Goal: Task Accomplishment & Management: Complete application form

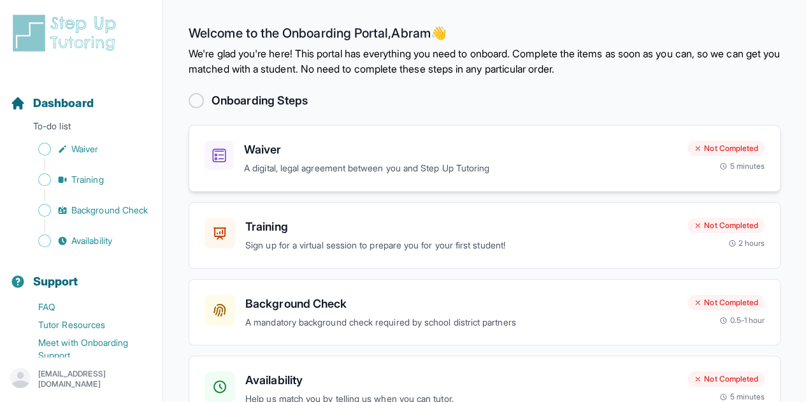
click at [377, 166] on p "A digital, legal agreement between you and Step Up Tutoring" at bounding box center [460, 168] width 433 height 15
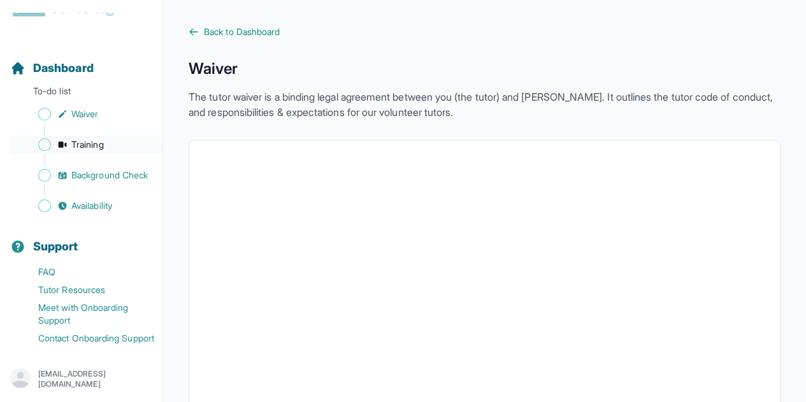
click at [79, 138] on span "Training" at bounding box center [87, 144] width 33 height 13
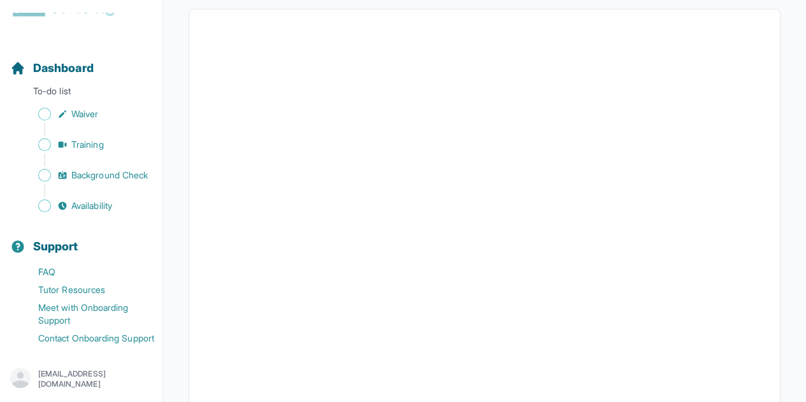
scroll to position [236, 0]
click at [82, 169] on span "Background Check" at bounding box center [109, 175] width 76 height 13
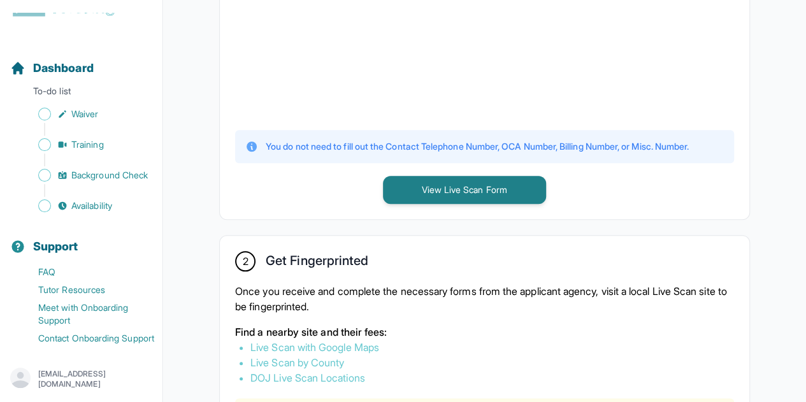
scroll to position [511, 0]
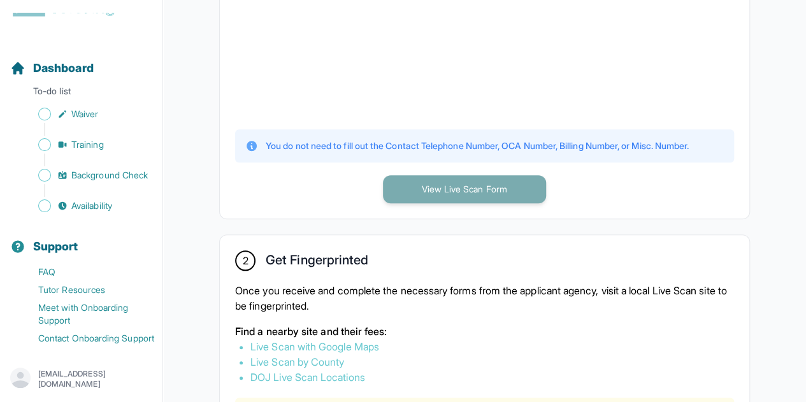
click at [426, 178] on button "View Live Scan Form" at bounding box center [464, 189] width 163 height 28
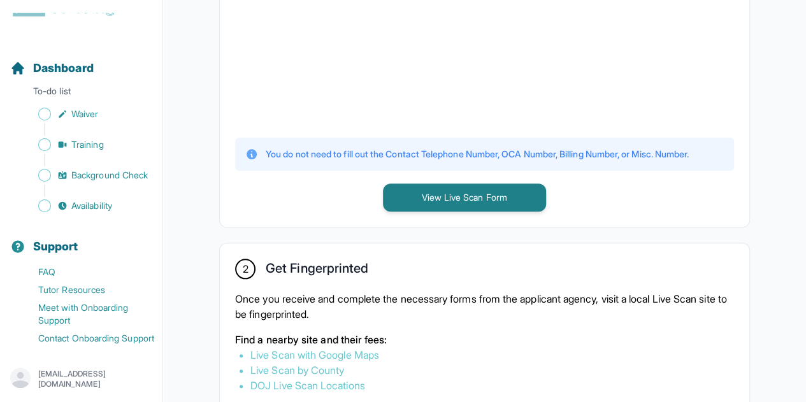
scroll to position [505, 0]
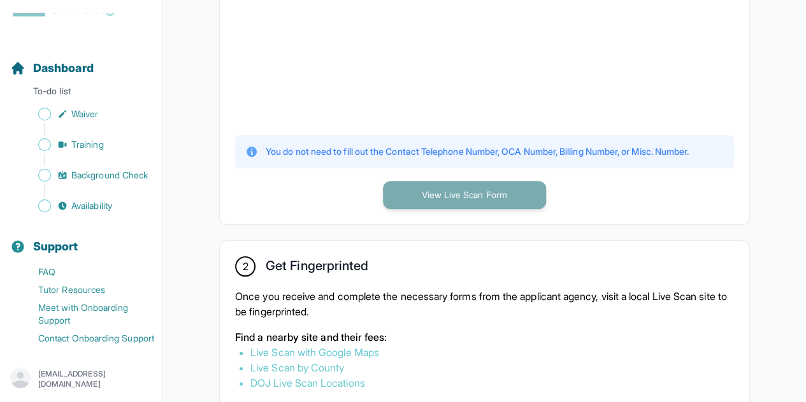
click at [437, 201] on button "View Live Scan Form" at bounding box center [464, 195] width 163 height 28
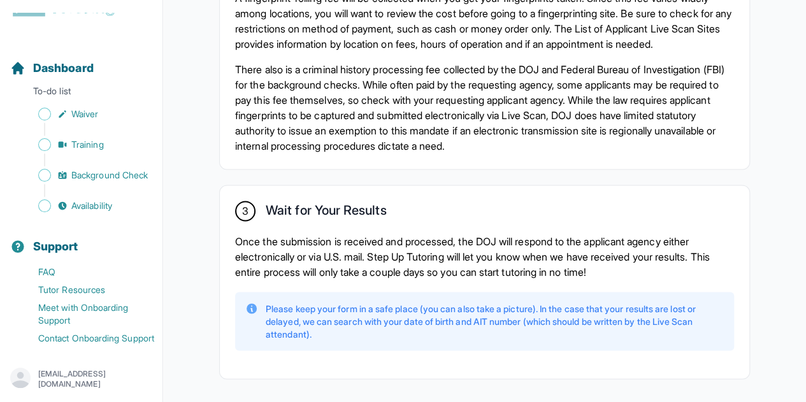
scroll to position [0, 0]
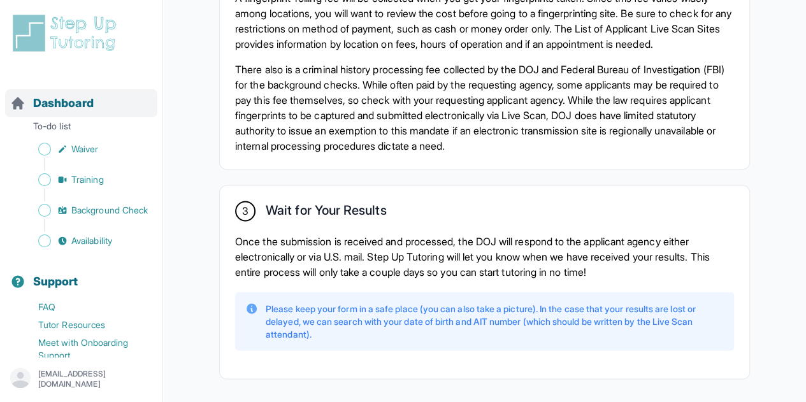
click at [63, 103] on span "Dashboard" at bounding box center [63, 103] width 61 height 18
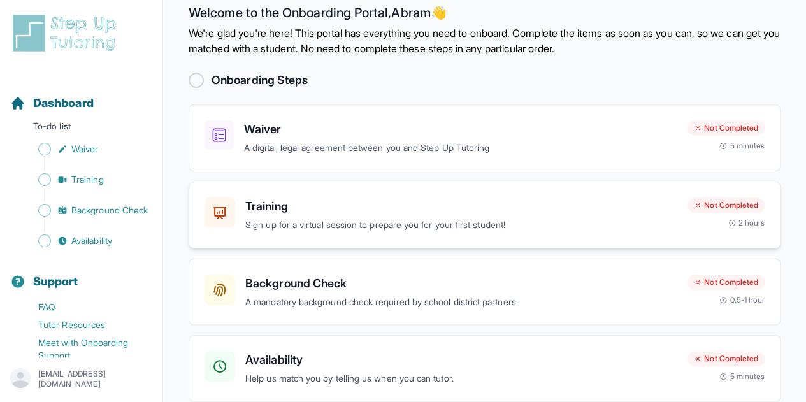
scroll to position [21, 0]
click at [588, 143] on p "A digital, legal agreement between you and Step Up Tutoring" at bounding box center [460, 147] width 433 height 15
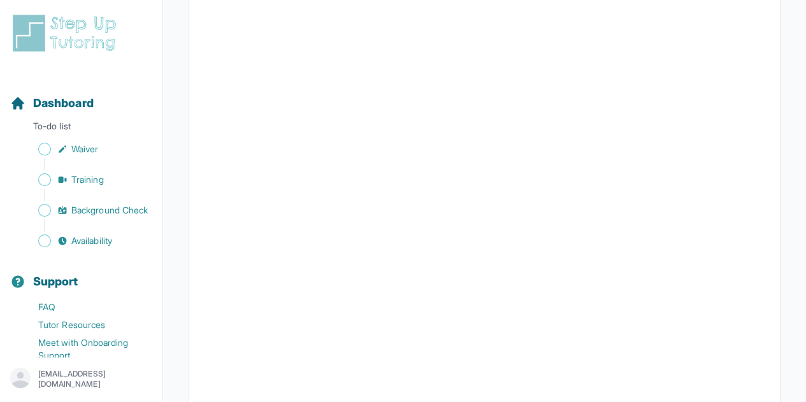
scroll to position [2365, 0]
click at [82, 109] on span "Dashboard" at bounding box center [63, 103] width 61 height 18
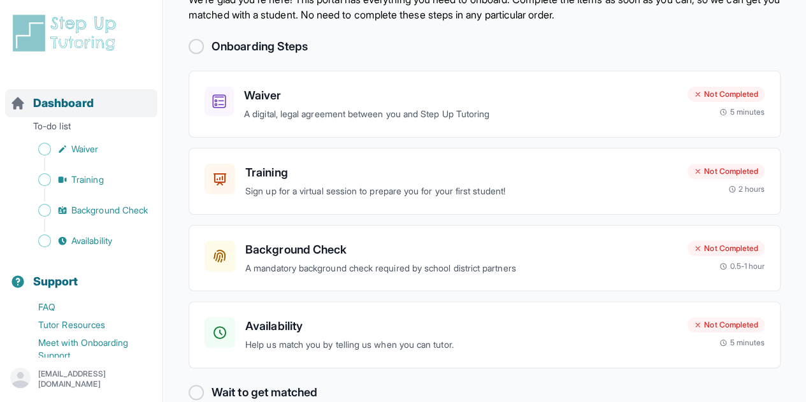
scroll to position [77, 0]
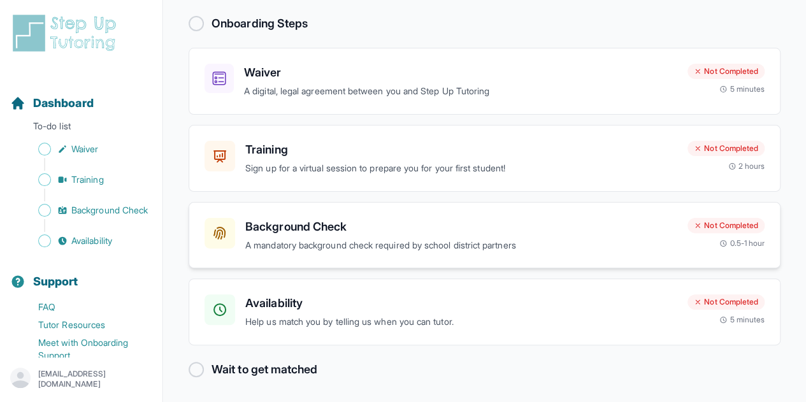
click at [393, 238] on p "A mandatory background check required by school district partners" at bounding box center [461, 245] width 432 height 15
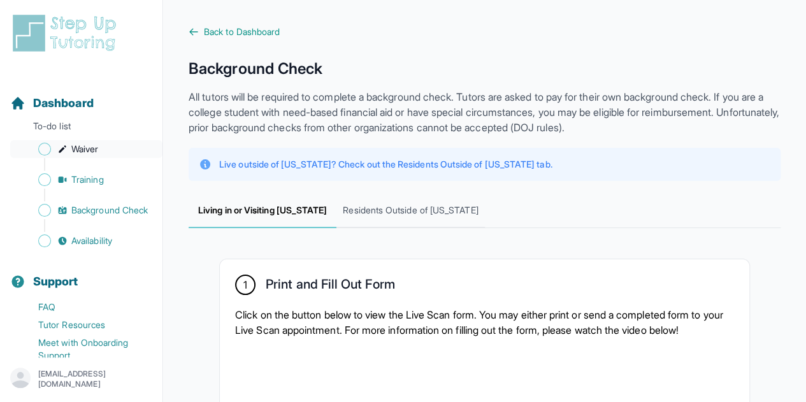
click at [124, 142] on link "Waiver" at bounding box center [86, 149] width 152 height 18
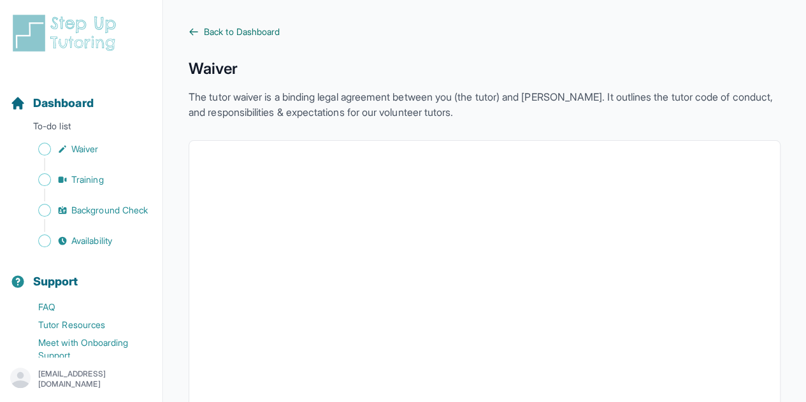
click at [208, 30] on span "Back to Dashboard" at bounding box center [242, 31] width 76 height 13
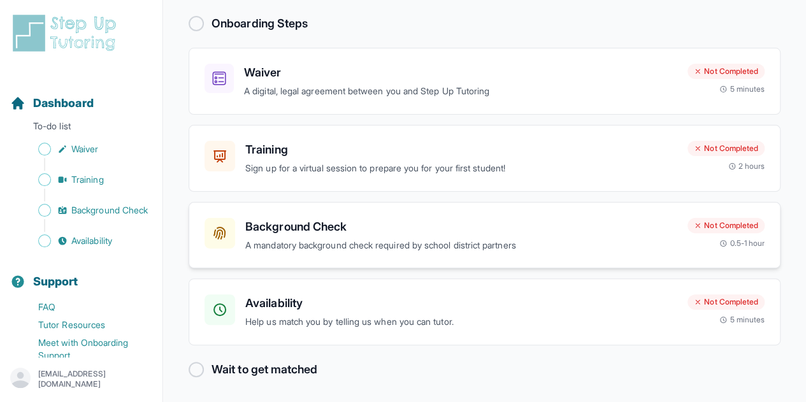
scroll to position [76, 0]
click at [463, 244] on p "A mandatory background check required by school district partners" at bounding box center [461, 246] width 432 height 15
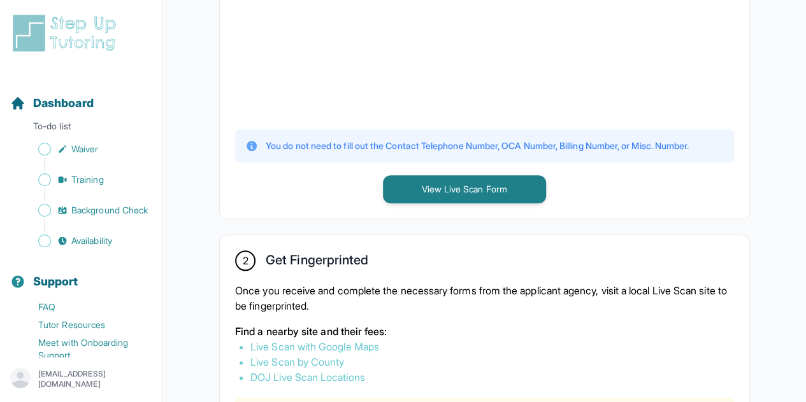
scroll to position [529, 0]
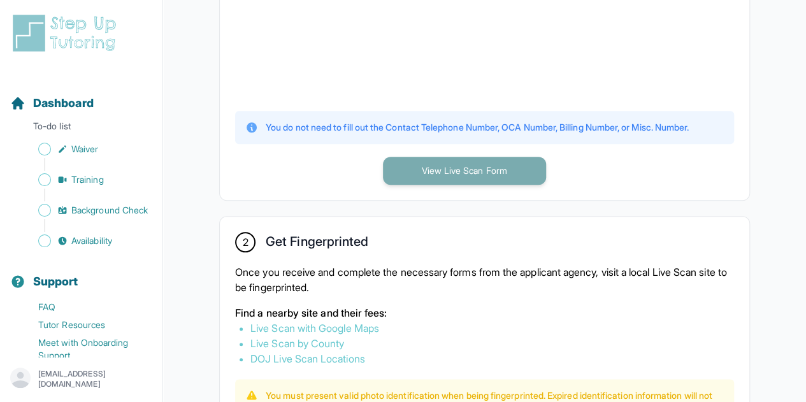
click at [440, 171] on button "View Live Scan Form" at bounding box center [464, 171] width 163 height 28
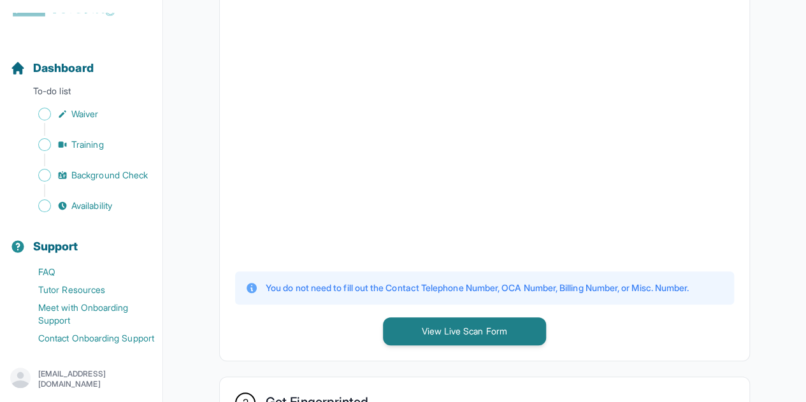
scroll to position [0, 0]
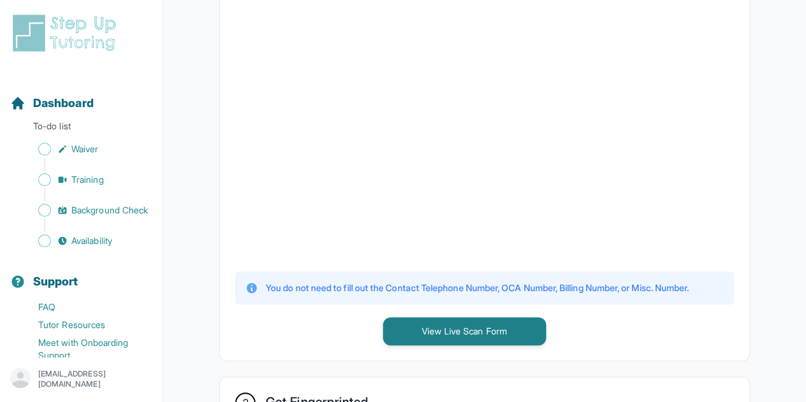
click at [69, 30] on img at bounding box center [66, 33] width 113 height 41
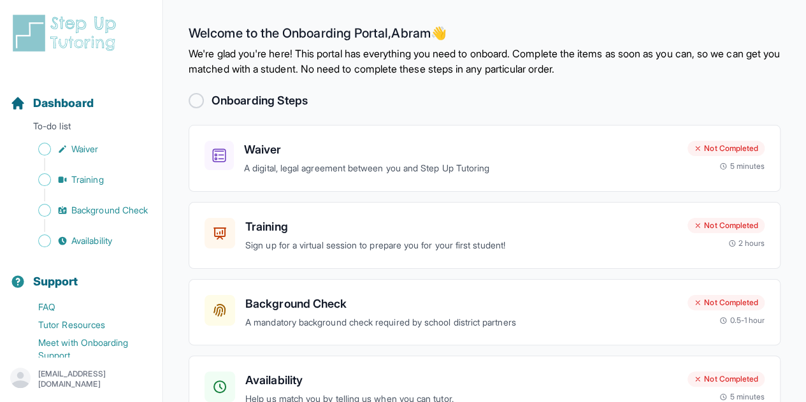
click at [200, 100] on div at bounding box center [196, 100] width 15 height 15
click at [249, 101] on h2 "Onboarding Steps" at bounding box center [260, 101] width 96 height 18
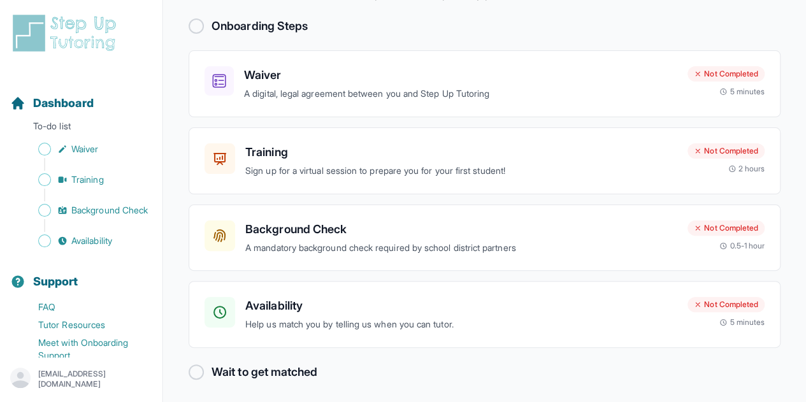
scroll to position [77, 0]
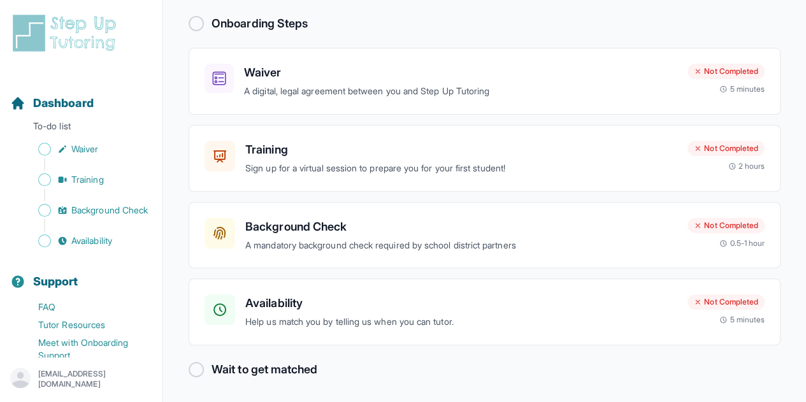
click at [257, 367] on h2 "Wait to get matched" at bounding box center [265, 370] width 106 height 18
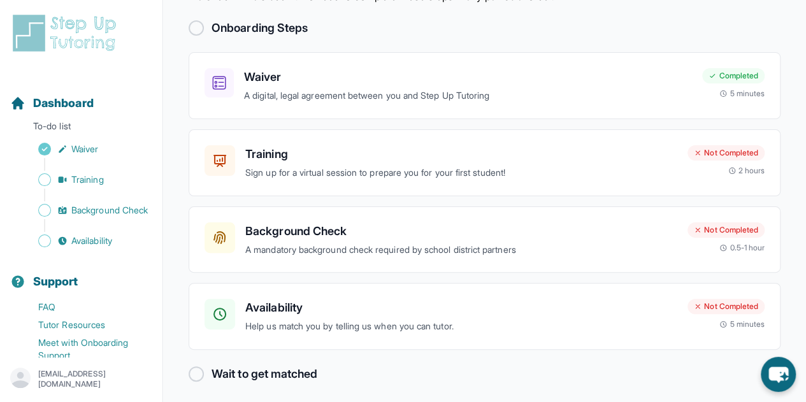
scroll to position [77, 0]
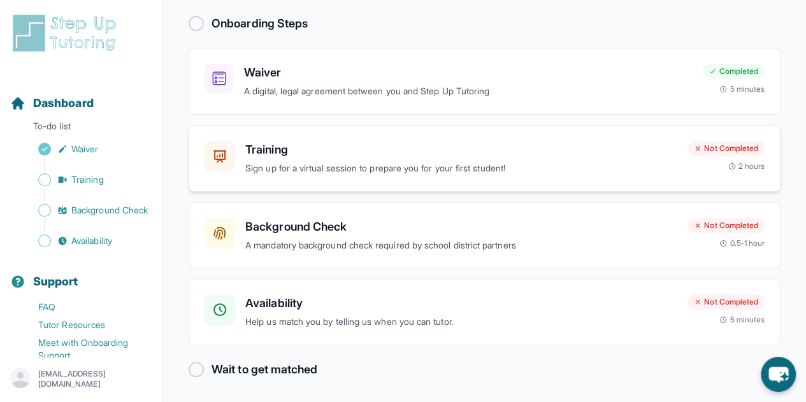
click at [439, 167] on p "Sign up for a virtual session to prepare you for your first student!" at bounding box center [461, 168] width 432 height 15
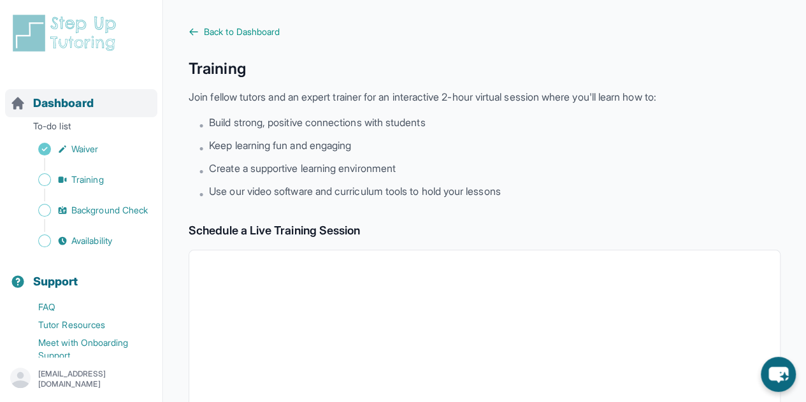
click at [59, 101] on span "Dashboard" at bounding box center [63, 103] width 61 height 18
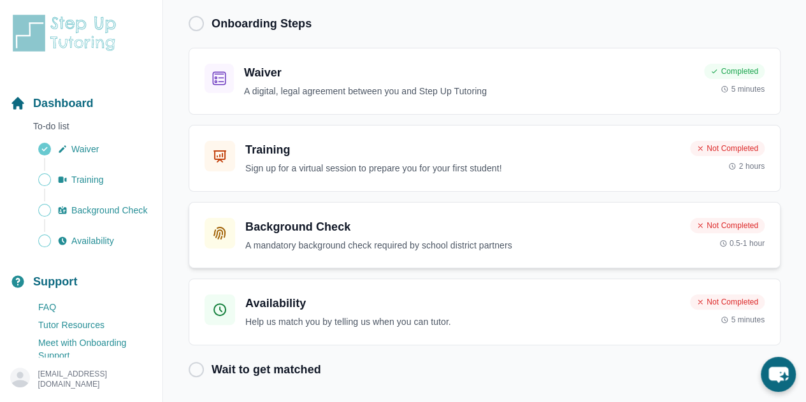
scroll to position [76, 0]
click at [468, 312] on div "Availability Help us match you by telling us when you can tutor." at bounding box center [461, 312] width 432 height 35
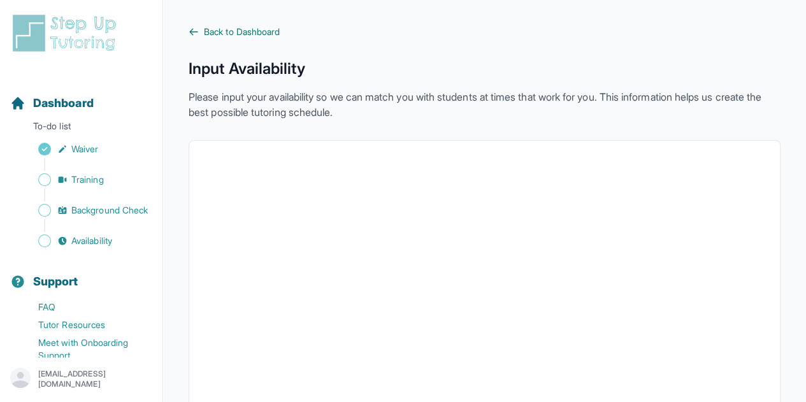
click at [201, 25] on link "Back to Dashboard" at bounding box center [485, 31] width 592 height 13
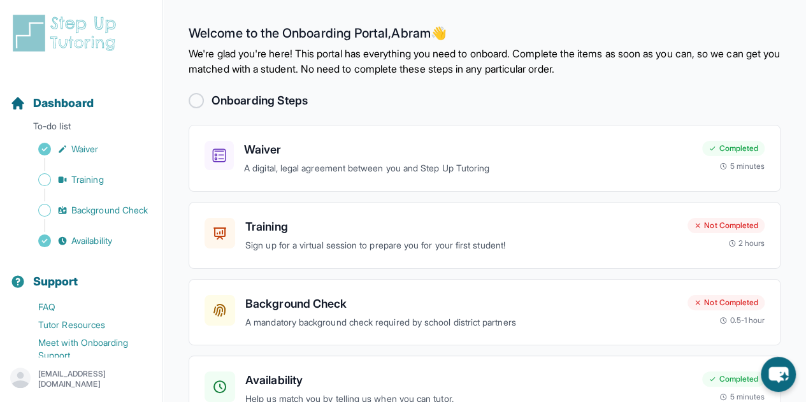
scroll to position [77, 0]
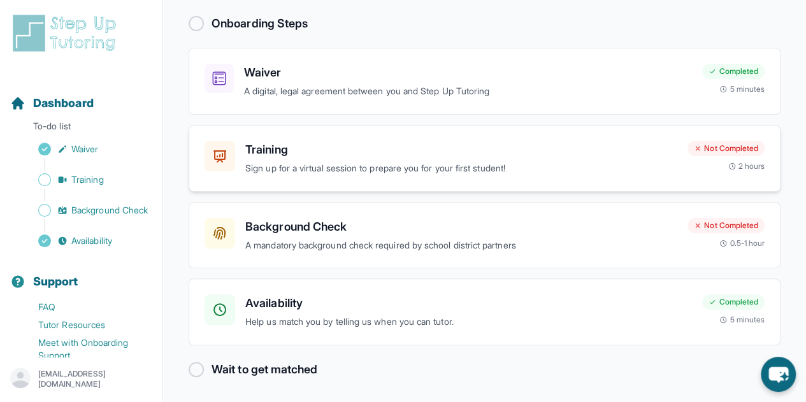
click at [360, 171] on p "Sign up for a virtual session to prepare you for your first student!" at bounding box center [461, 168] width 432 height 15
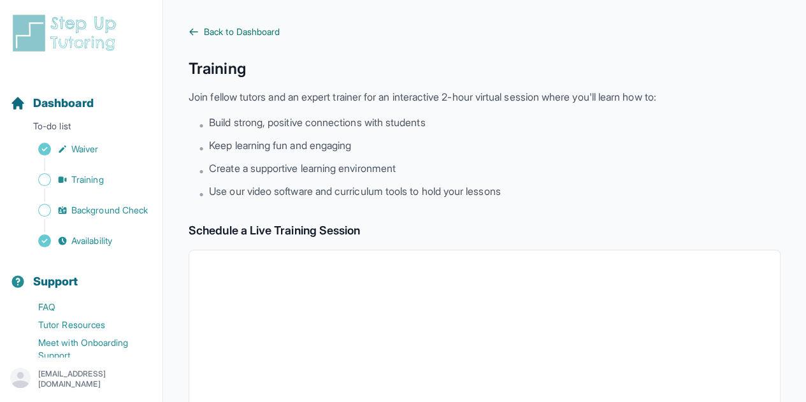
click at [207, 33] on span "Back to Dashboard" at bounding box center [242, 31] width 76 height 13
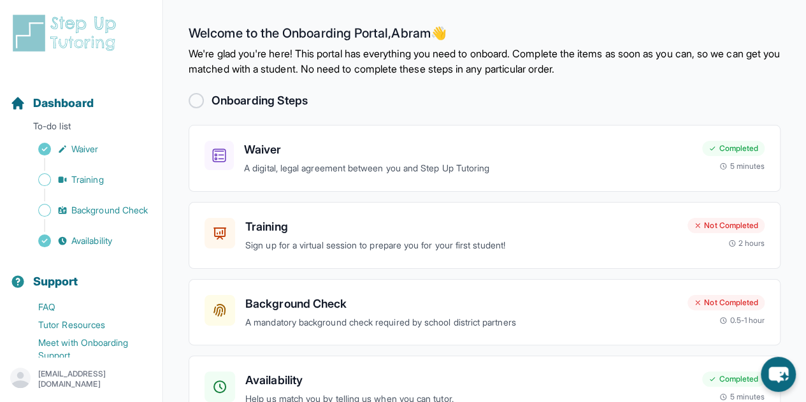
scroll to position [77, 0]
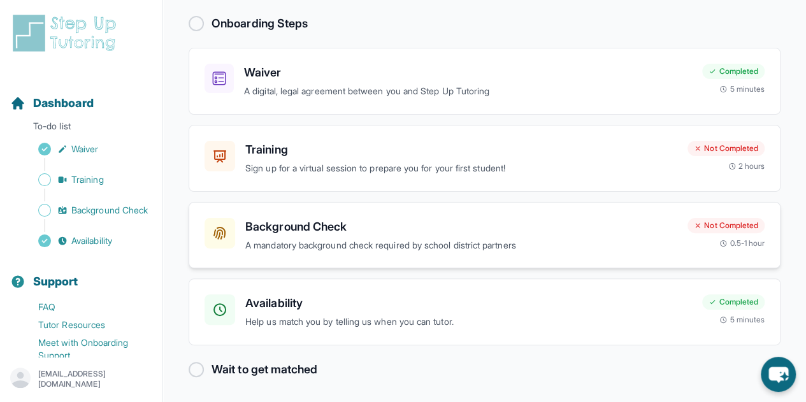
click at [426, 234] on div "Background Check A mandatory background check required by school district partn…" at bounding box center [461, 235] width 432 height 35
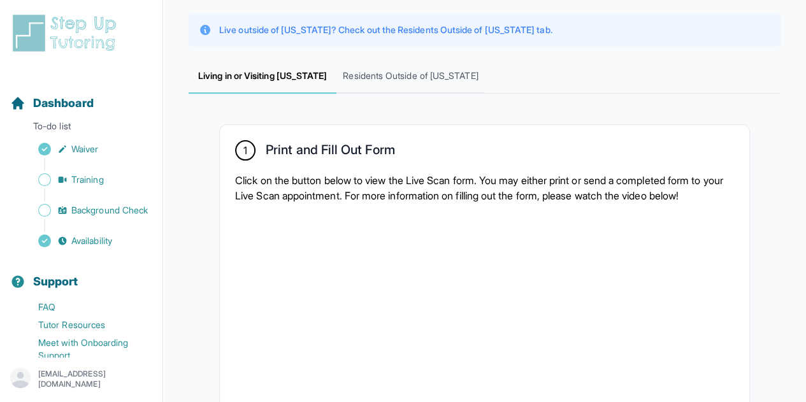
scroll to position [126, 0]
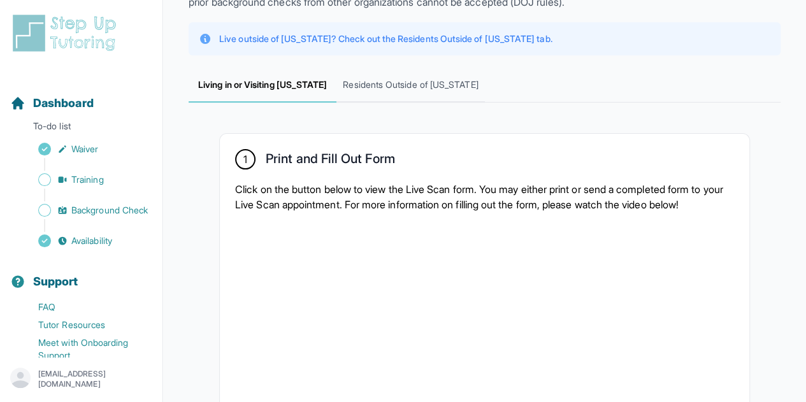
click at [70, 33] on img at bounding box center [66, 33] width 113 height 41
